Goal: Task Accomplishment & Management: Use online tool/utility

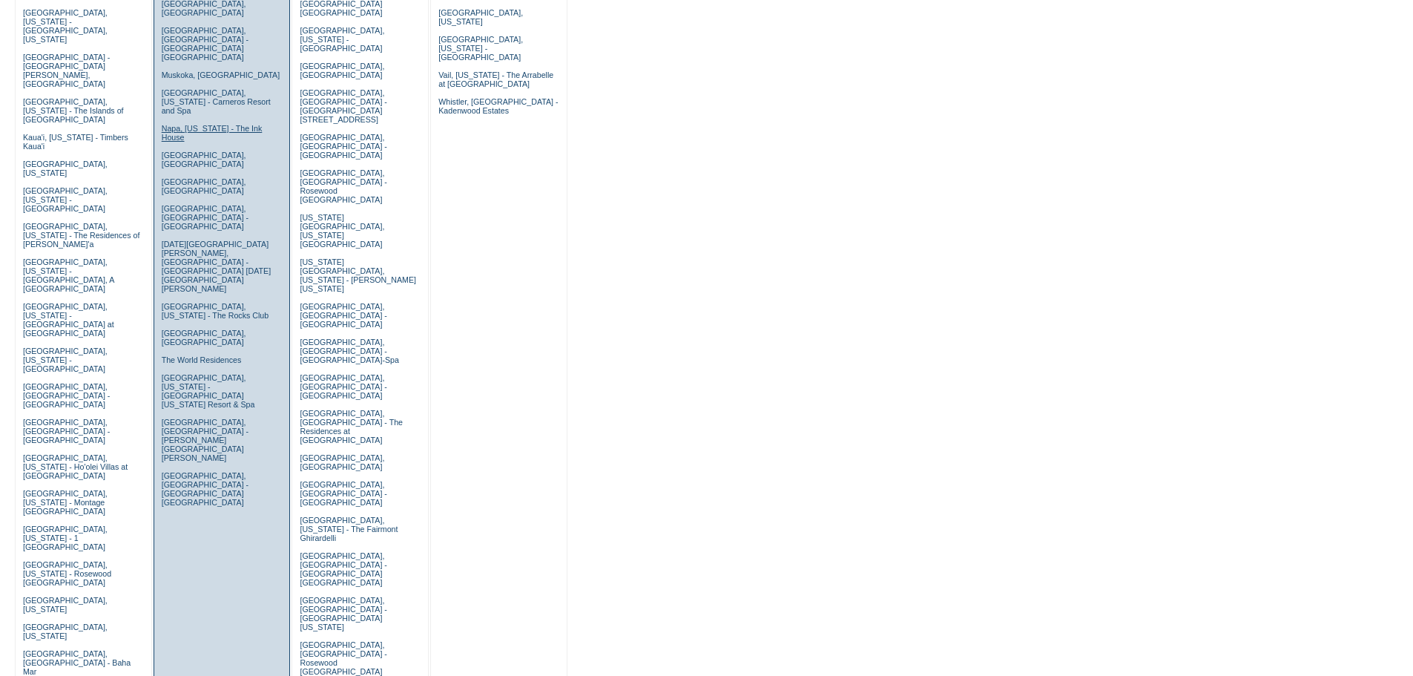
scroll to position [371, 0]
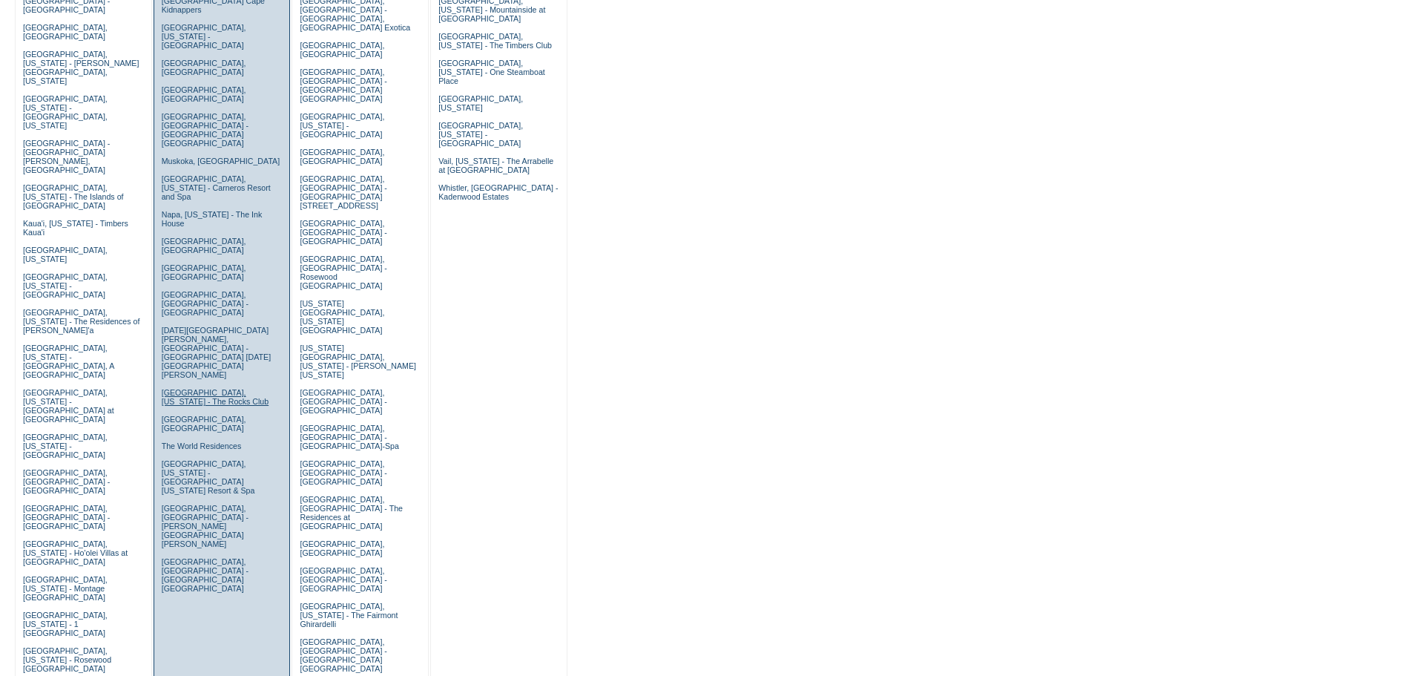
click at [209, 388] on link "Scottsdale, Arizona - The Rocks Club" at bounding box center [216, 397] width 108 height 18
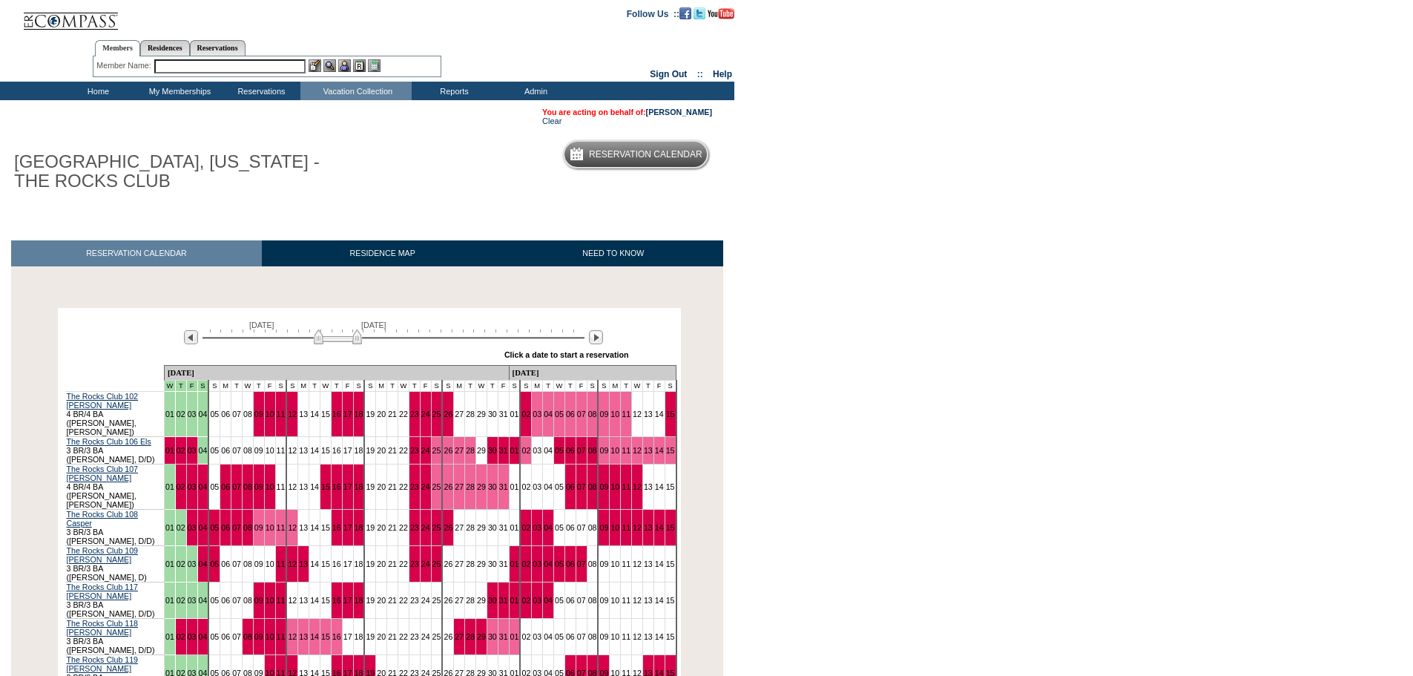
click at [241, 68] on input "text" at bounding box center [229, 66] width 151 height 14
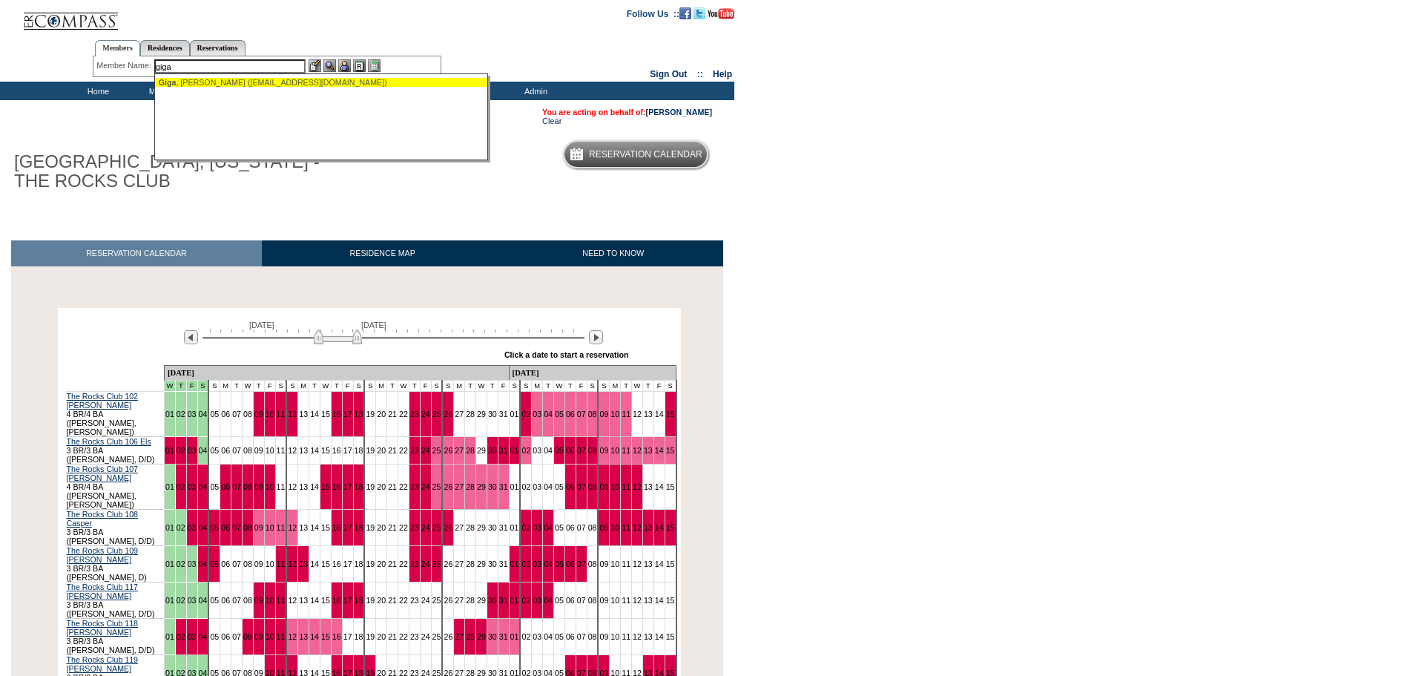
click at [243, 84] on div "Giga , [PERSON_NAME] ([EMAIL_ADDRESS][DOMAIN_NAME])" at bounding box center [322, 82] width 326 height 9
type input "Giga, [PERSON_NAME] ([EMAIL_ADDRESS][DOMAIN_NAME])"
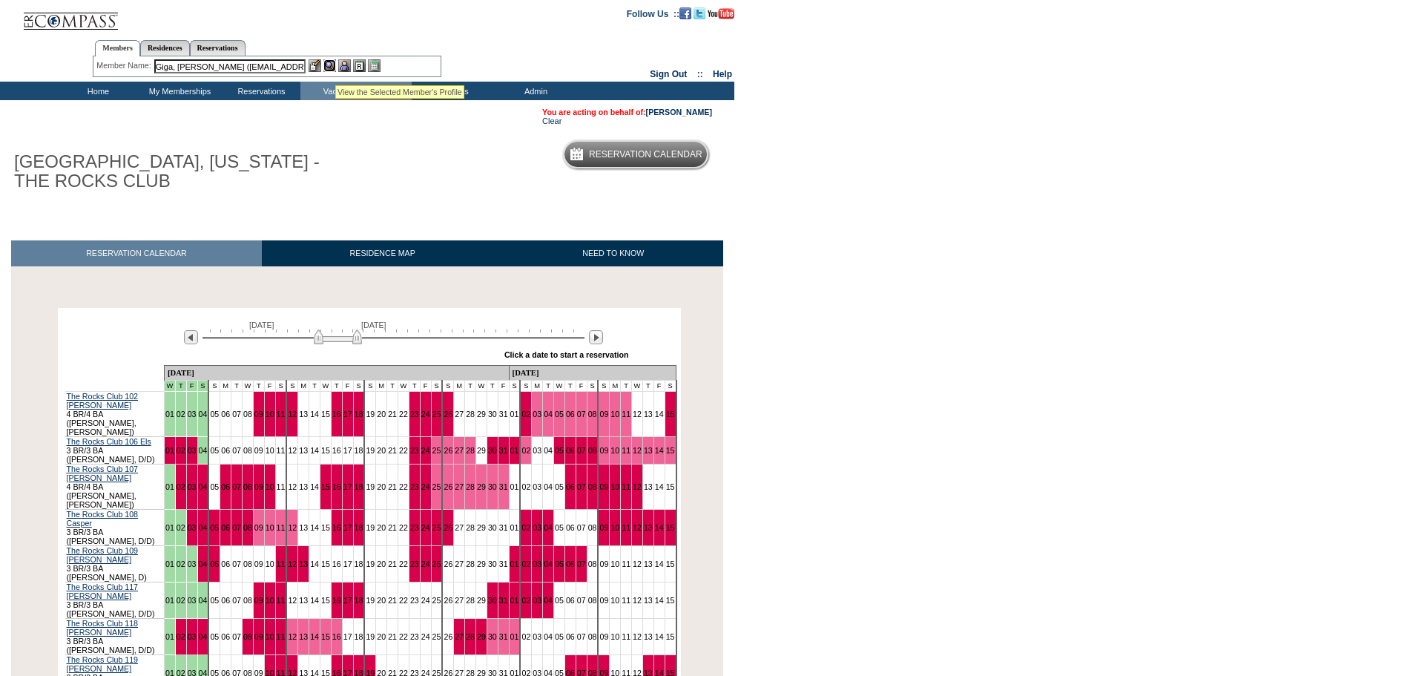
click at [328, 69] on img at bounding box center [329, 65] width 13 height 13
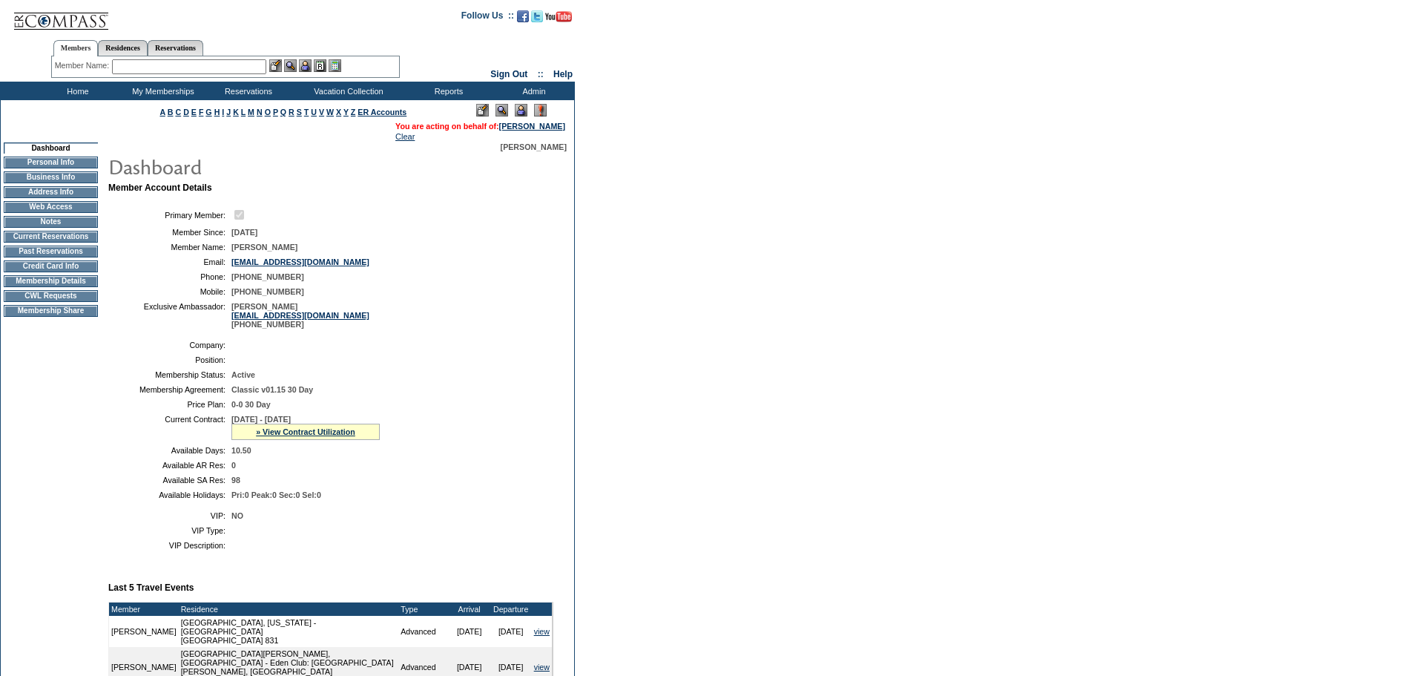
click at [519, 113] on img at bounding box center [521, 110] width 13 height 13
